Goal: Task Accomplishment & Management: Manage account settings

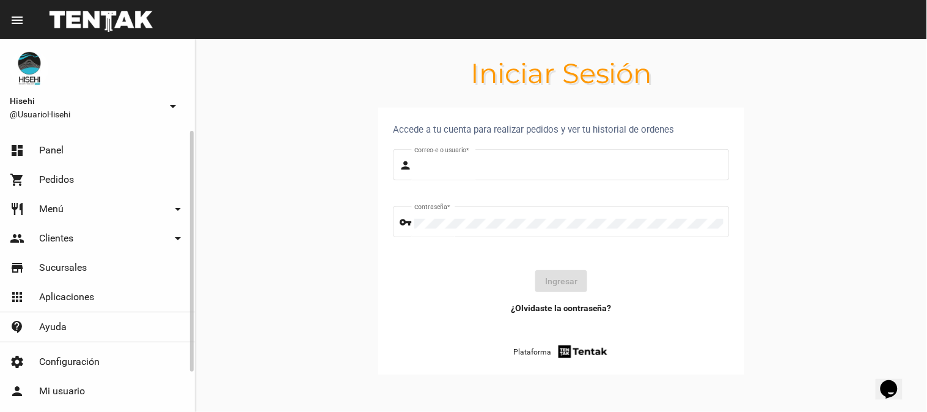
type input "UsuarioHisehi"
click at [61, 145] on span "Panel" at bounding box center [51, 150] width 24 height 12
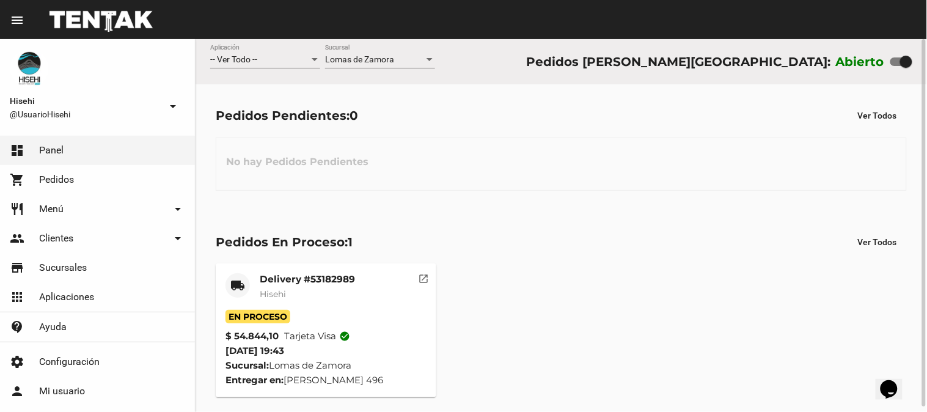
click at [286, 288] on mat-card-subtitle "Hisehi" at bounding box center [307, 294] width 95 height 12
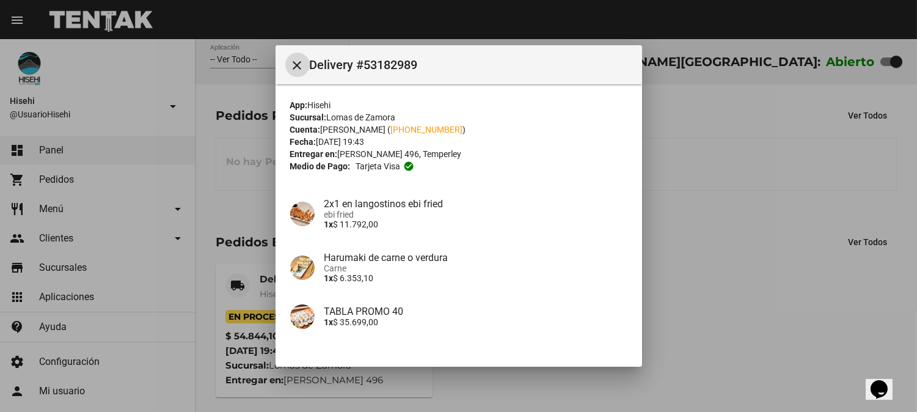
click at [296, 63] on mat-icon "close" at bounding box center [297, 65] width 15 height 15
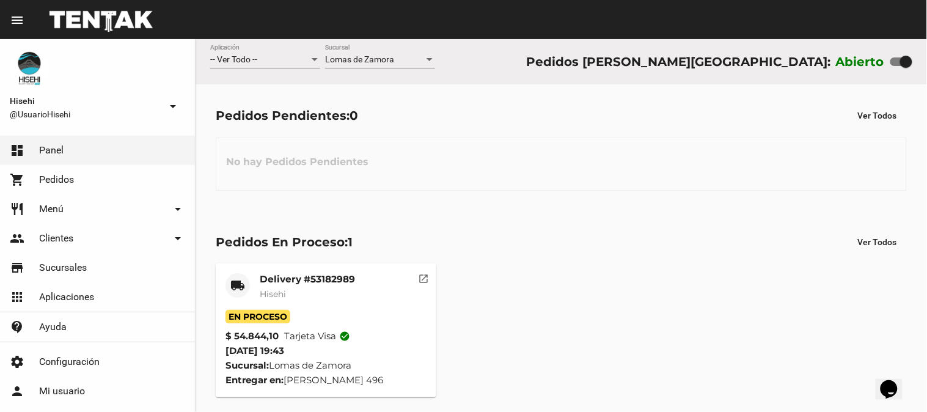
click at [4, 411] on html "menu Resumen Hisehi @UsuarioHisehi arrow_drop_down dashboard Panel shopping_car…" at bounding box center [463, 206] width 927 height 412
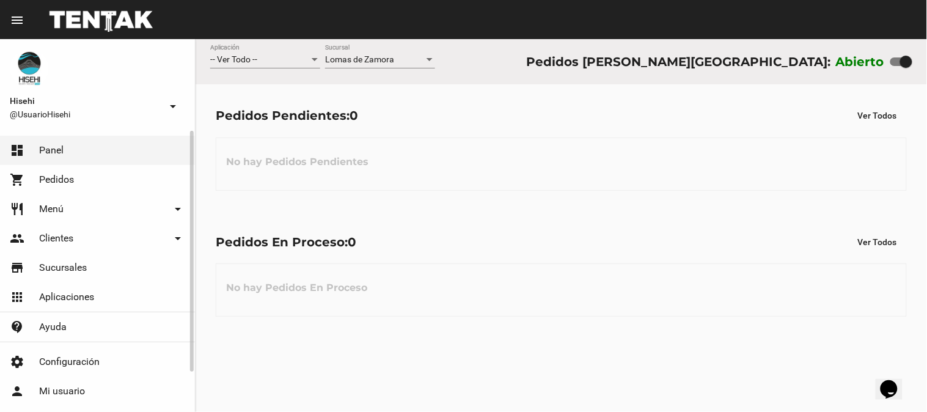
drag, startPoint x: 0, startPoint y: 194, endPoint x: 0, endPoint y: 345, distance: 151.5
click at [0, 194] on link "restaurant Menú arrow_drop_down" at bounding box center [97, 208] width 195 height 29
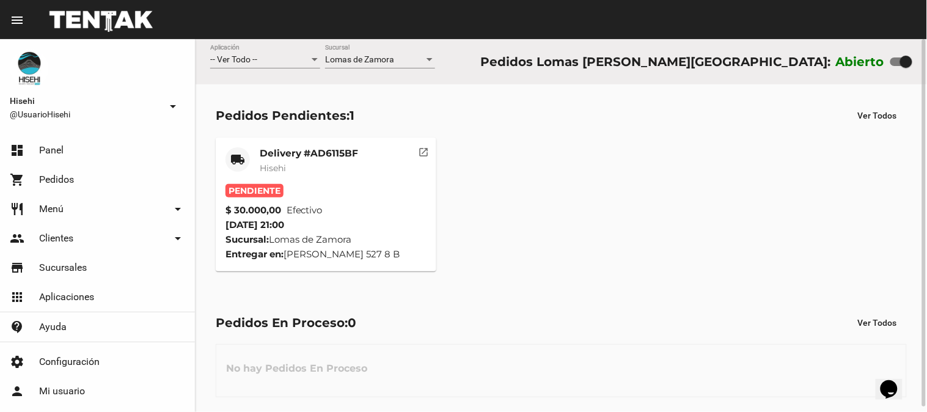
click at [294, 169] on mat-card-subtitle "Hisehi" at bounding box center [309, 168] width 98 height 12
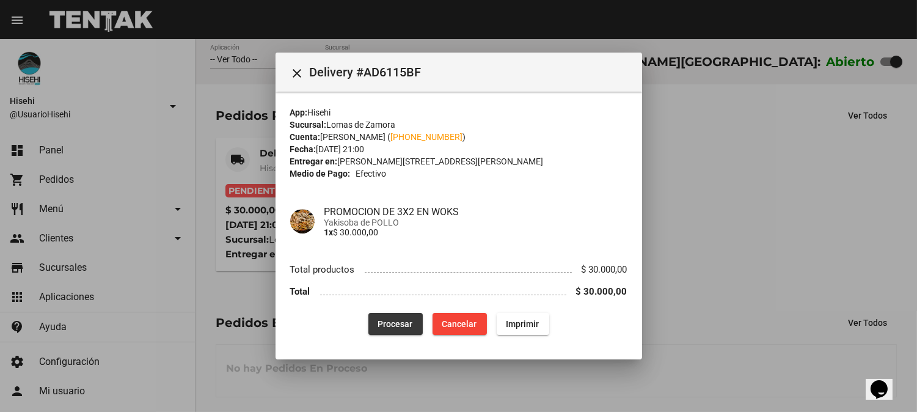
click at [401, 313] on button "Procesar" at bounding box center [395, 324] width 54 height 22
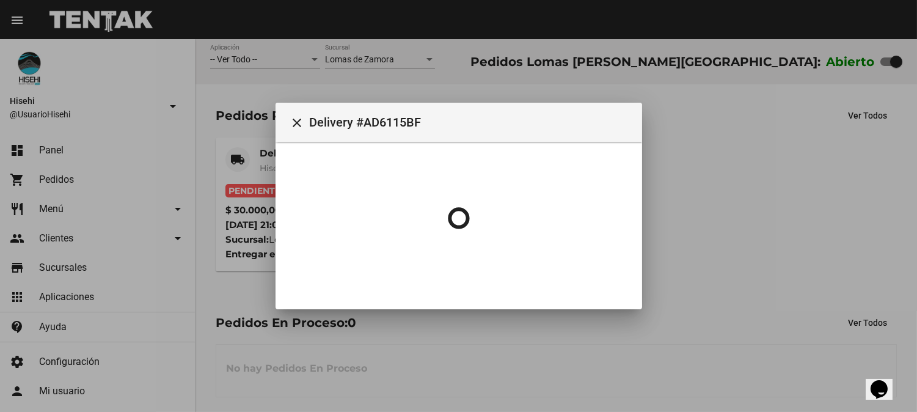
click at [721, 257] on div at bounding box center [458, 206] width 917 height 412
